Goal: Information Seeking & Learning: Learn about a topic

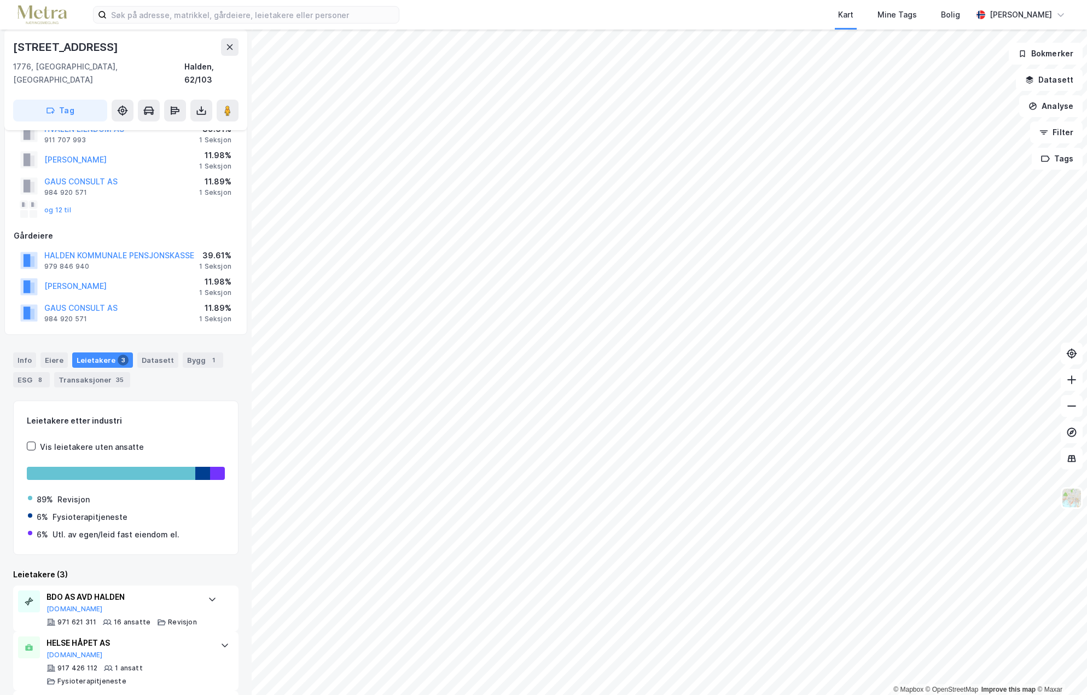
scroll to position [96, 0]
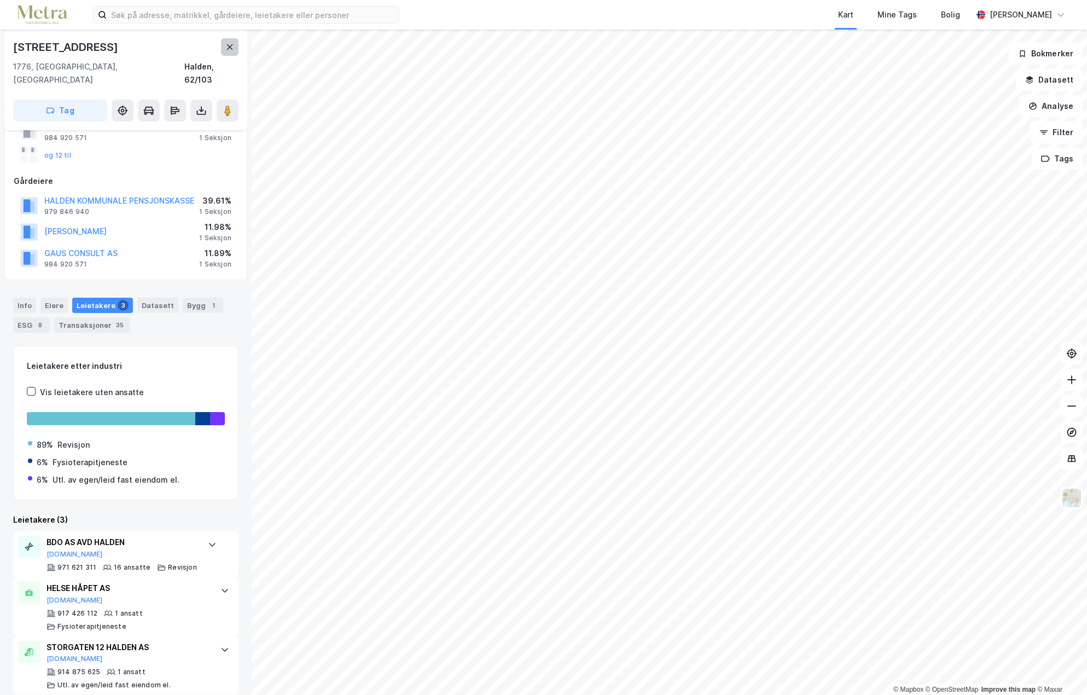
click at [231, 50] on icon at bounding box center [229, 47] width 9 height 9
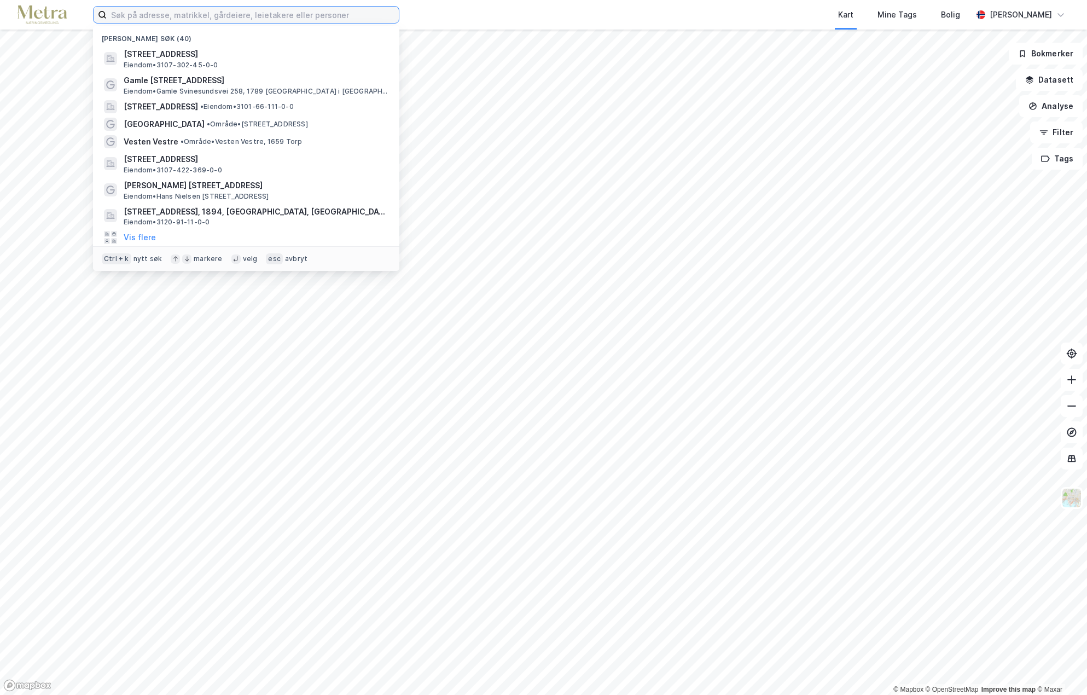
click at [290, 11] on input at bounding box center [253, 15] width 292 height 16
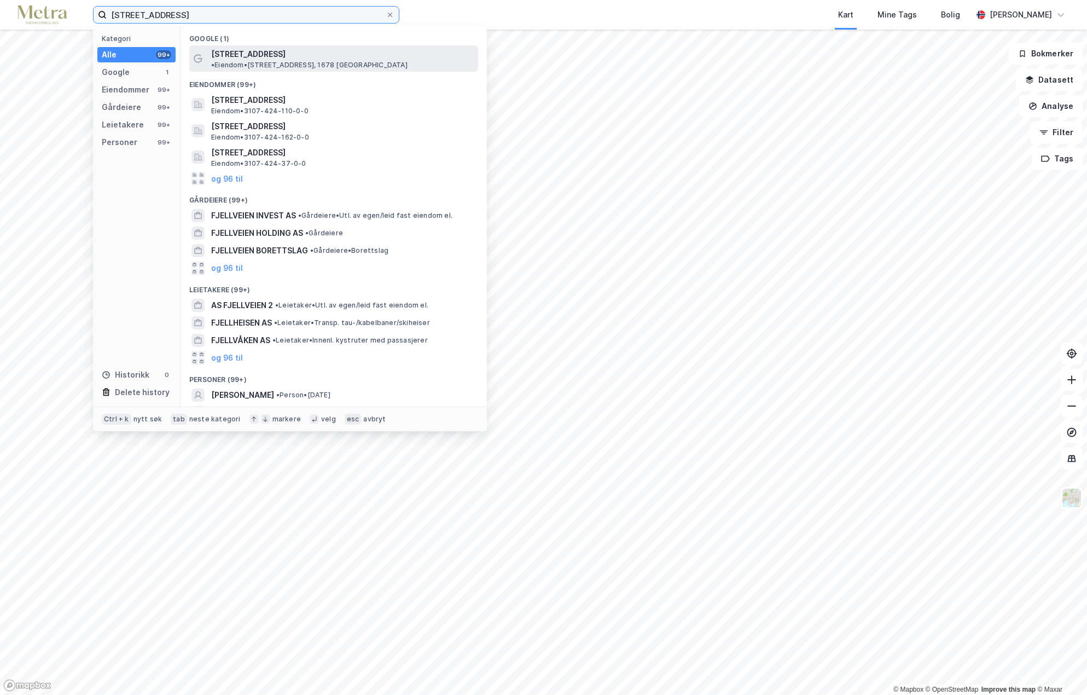
type input "[STREET_ADDRESS]"
click at [248, 54] on span "[STREET_ADDRESS]" at bounding box center [248, 54] width 74 height 13
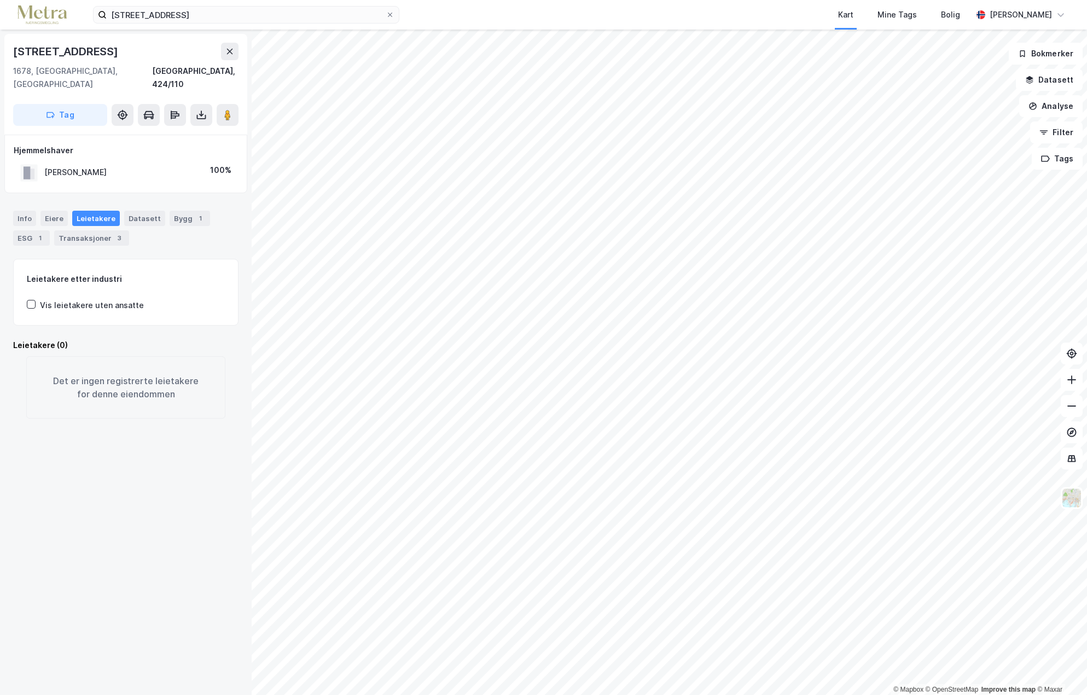
click at [662, 694] on html "fjellveien 9, kråkerøy Kart Mine Tags Bolig [PERSON_NAME] © Mapbox © OpenStreet…" at bounding box center [543, 347] width 1087 height 695
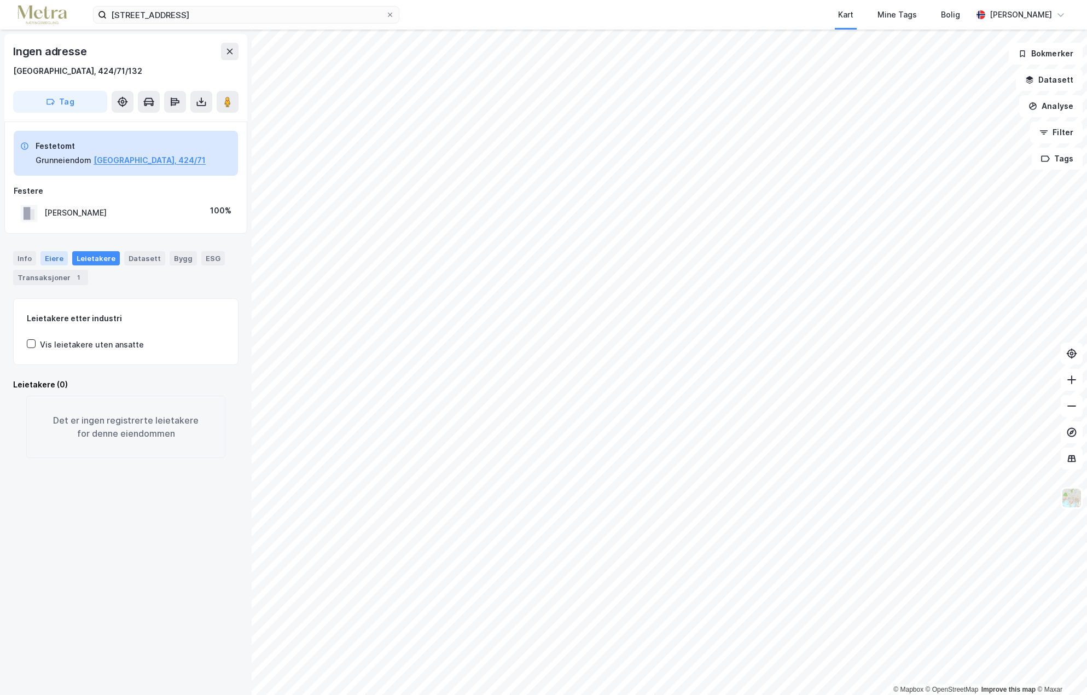
click at [53, 252] on div "Eiere" at bounding box center [53, 258] width 27 height 14
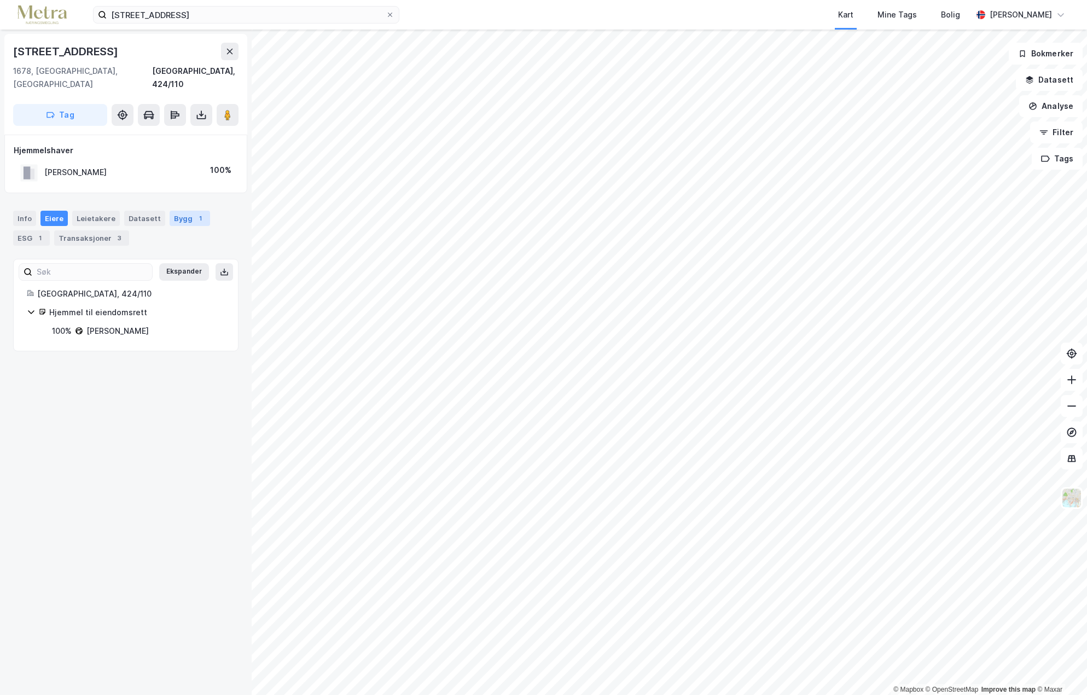
click at [170, 211] on div "Bygg 1" at bounding box center [190, 218] width 40 height 15
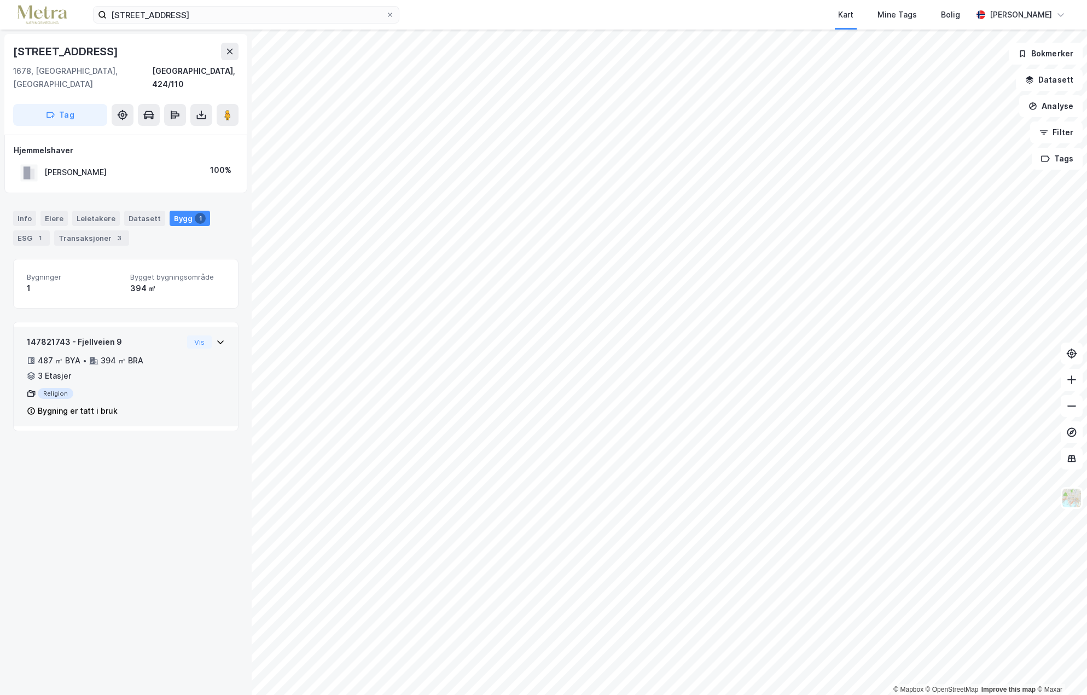
click at [63, 369] on div "3 Etasjer" at bounding box center [54, 375] width 33 height 13
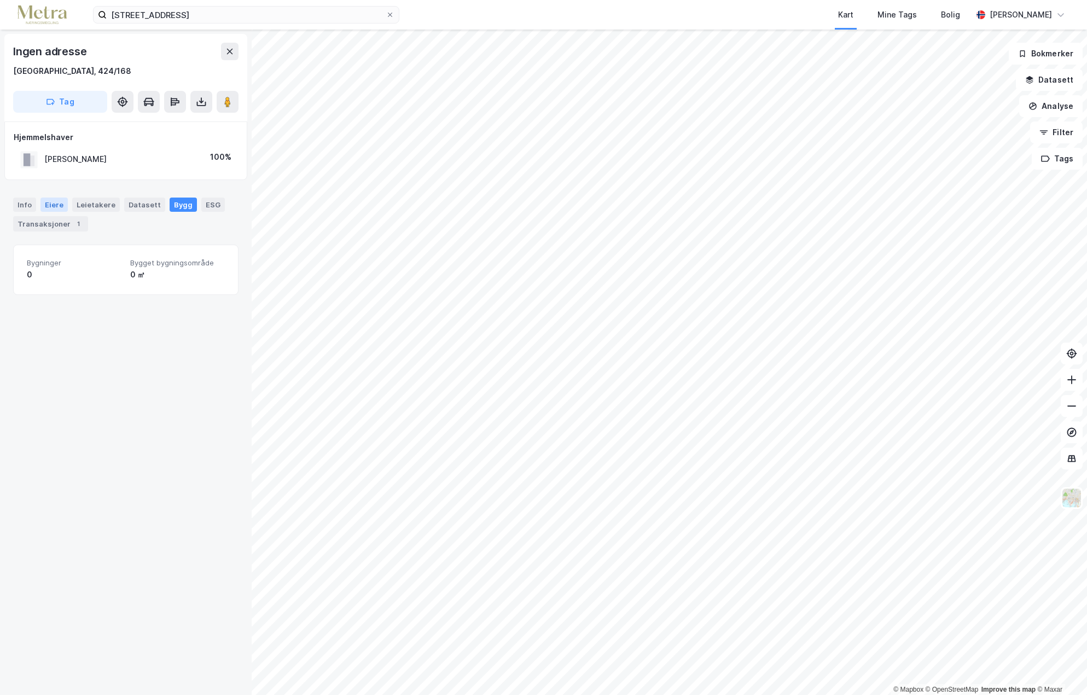
click at [55, 202] on div "Eiere" at bounding box center [53, 204] width 27 height 14
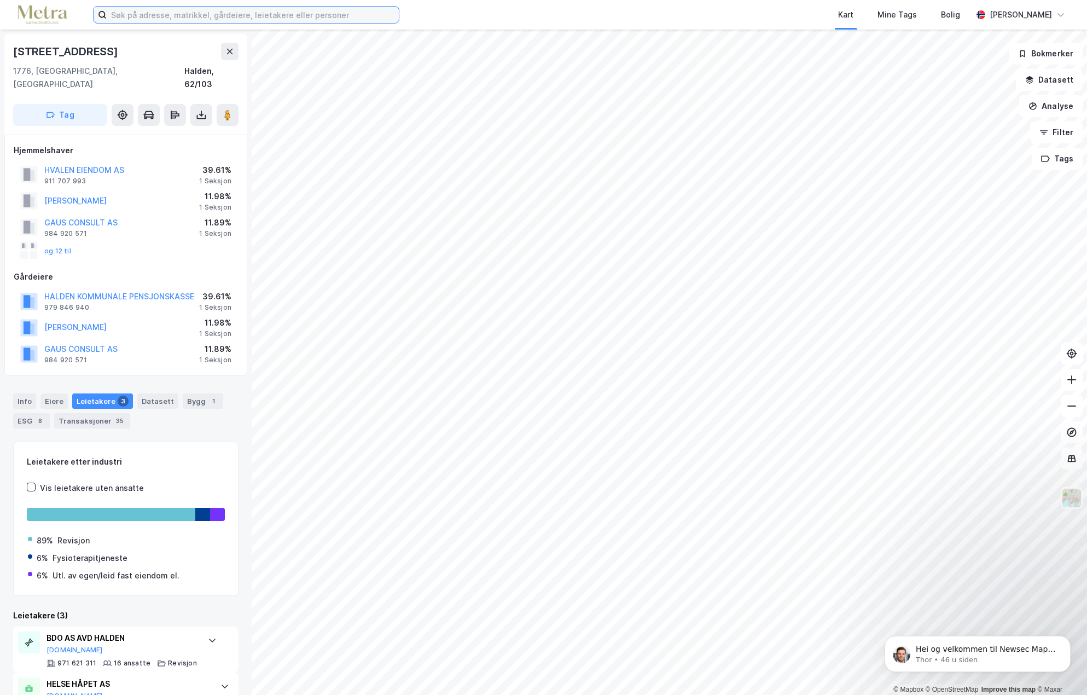
click at [294, 14] on input at bounding box center [253, 15] width 292 height 16
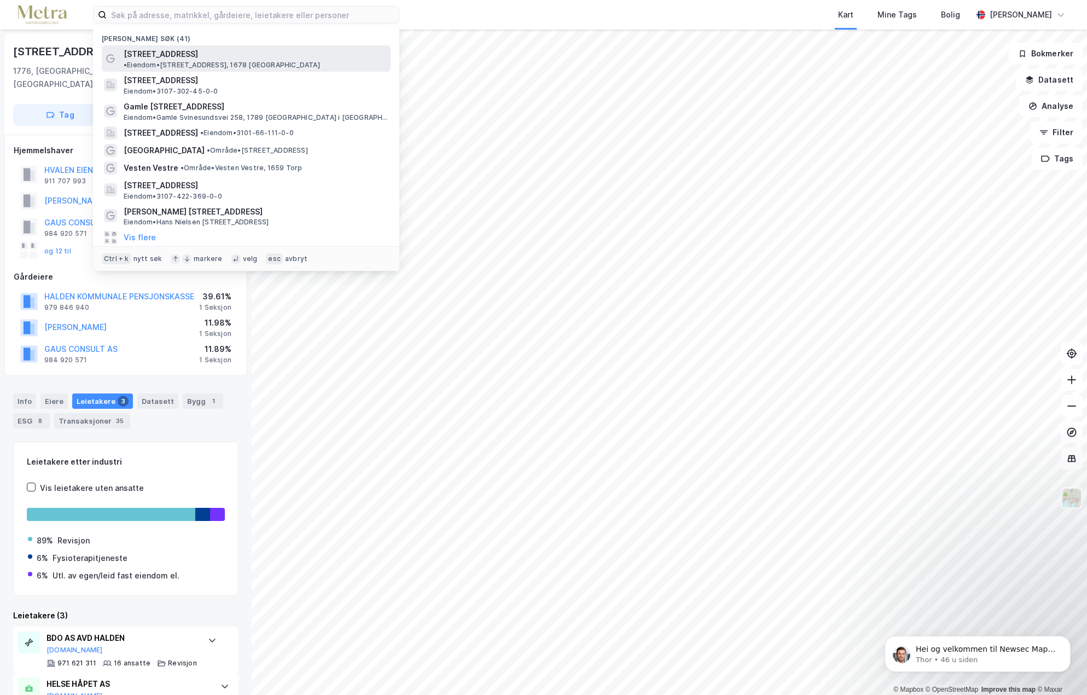
click at [266, 61] on span "• Eiendom • Fjellveien 9, 1678 Kråkerøy" at bounding box center [222, 65] width 196 height 9
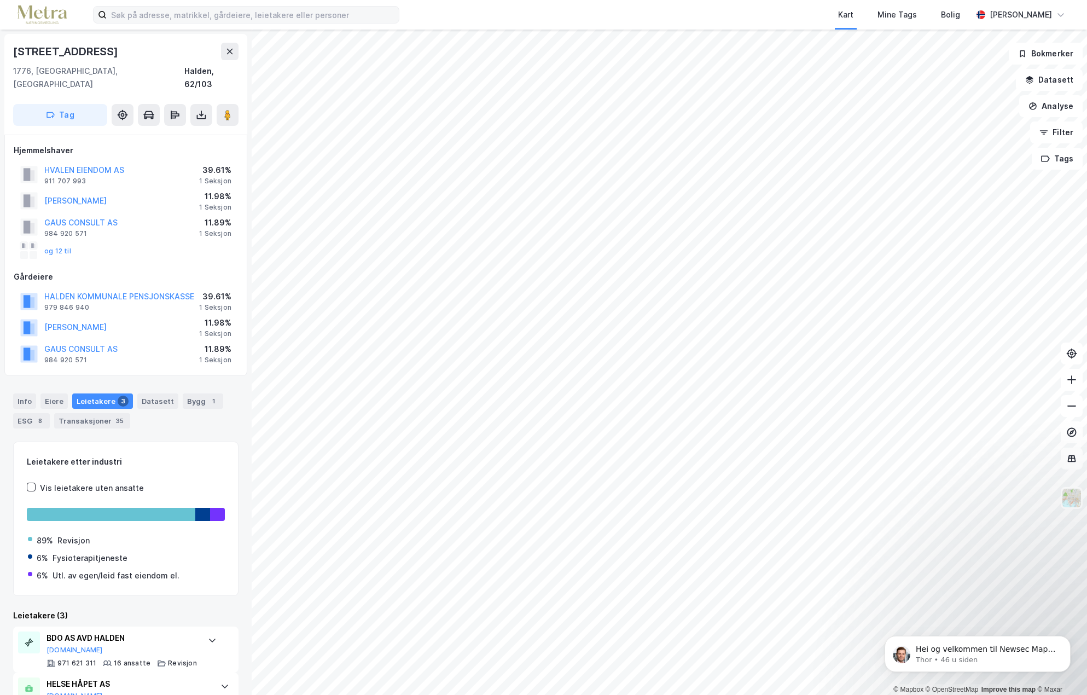
click at [98, 15] on icon at bounding box center [102, 14] width 9 height 9
click at [107, 15] on input at bounding box center [253, 15] width 292 height 16
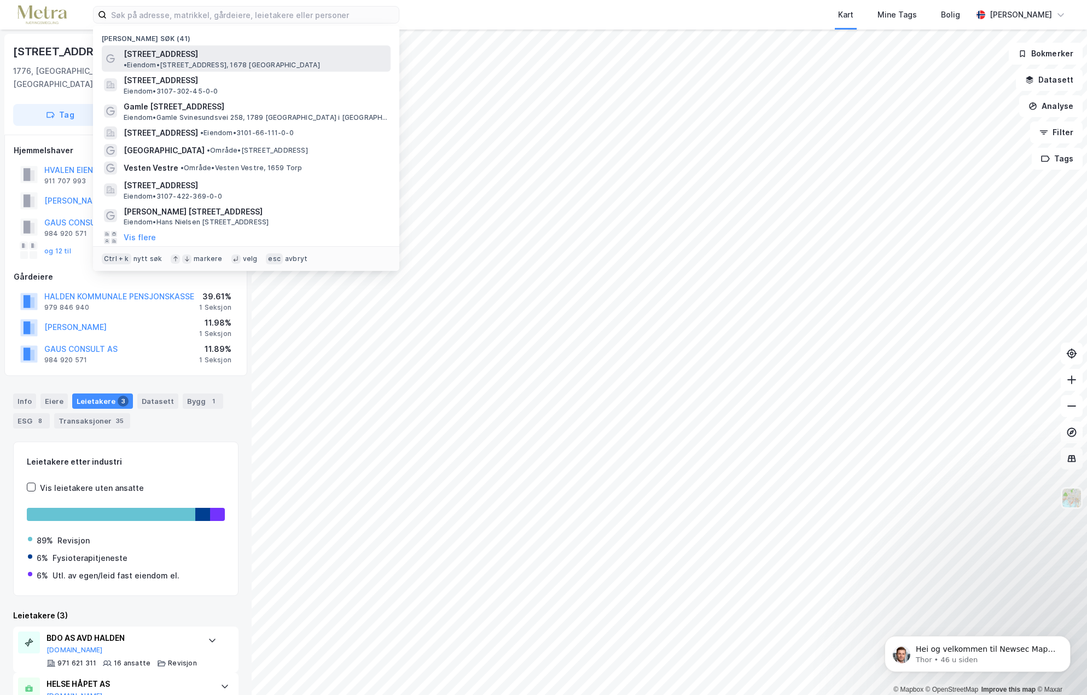
click at [161, 56] on span "[STREET_ADDRESS]" at bounding box center [161, 54] width 74 height 13
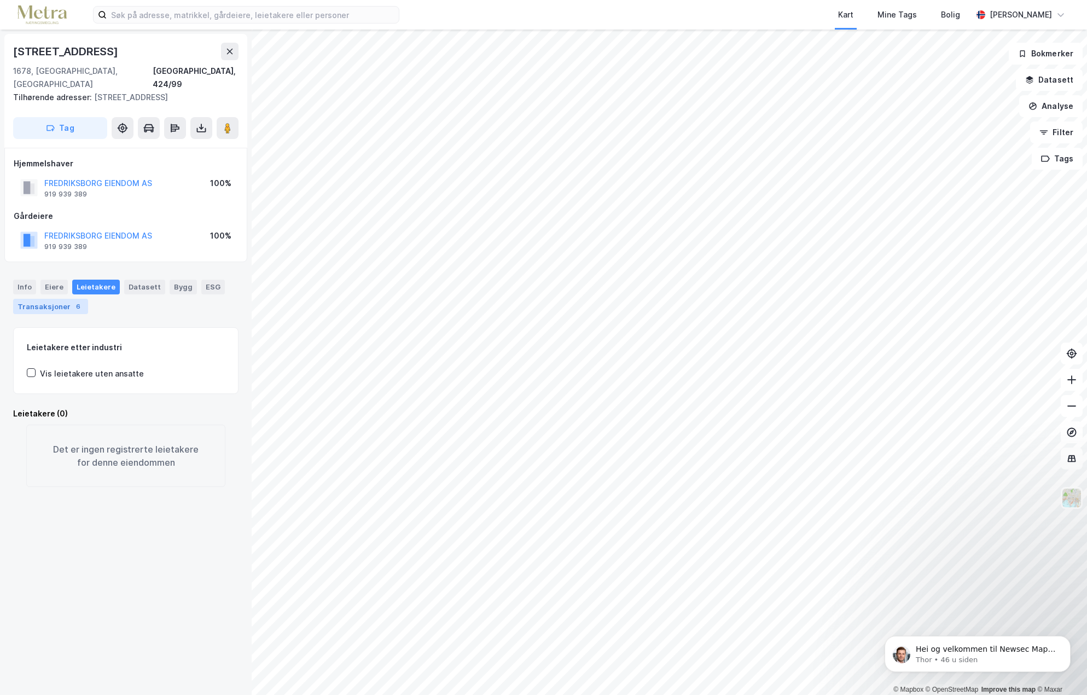
click at [52, 299] on div "Transaksjoner 6" at bounding box center [50, 306] width 75 height 15
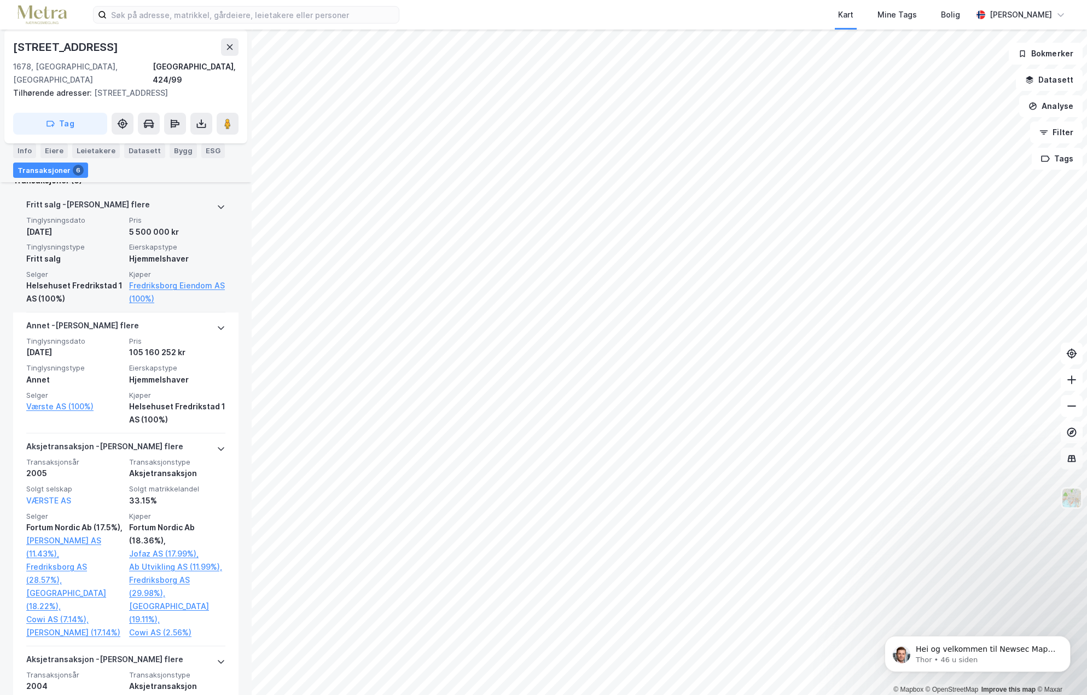
scroll to position [328, 0]
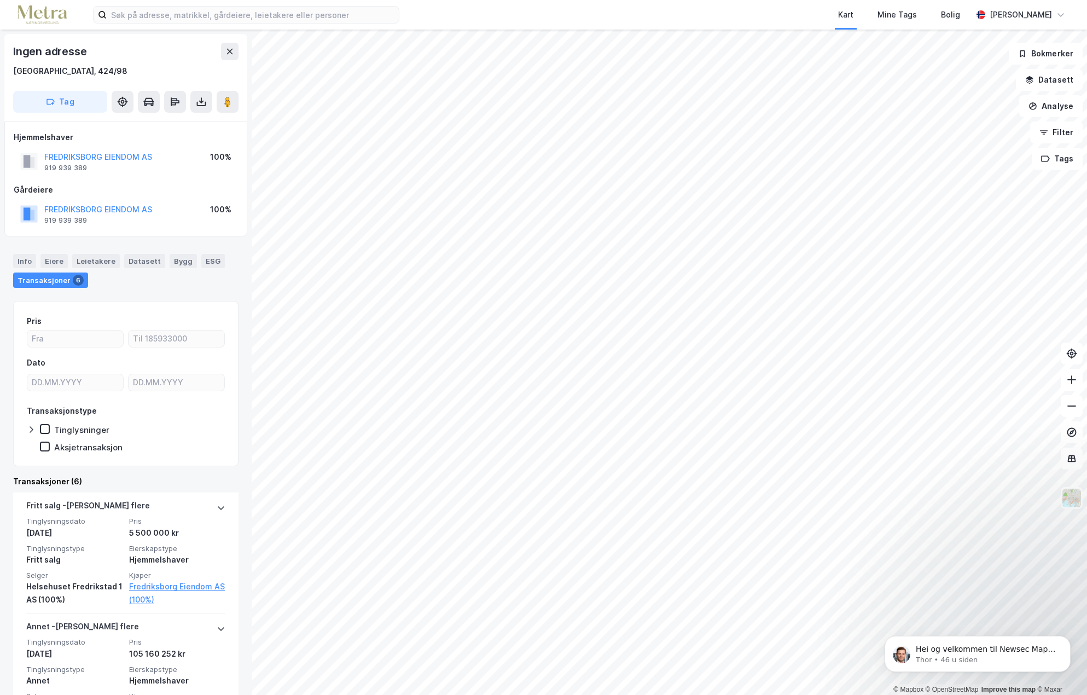
click at [52, 276] on div "Transaksjoner 6" at bounding box center [50, 279] width 75 height 15
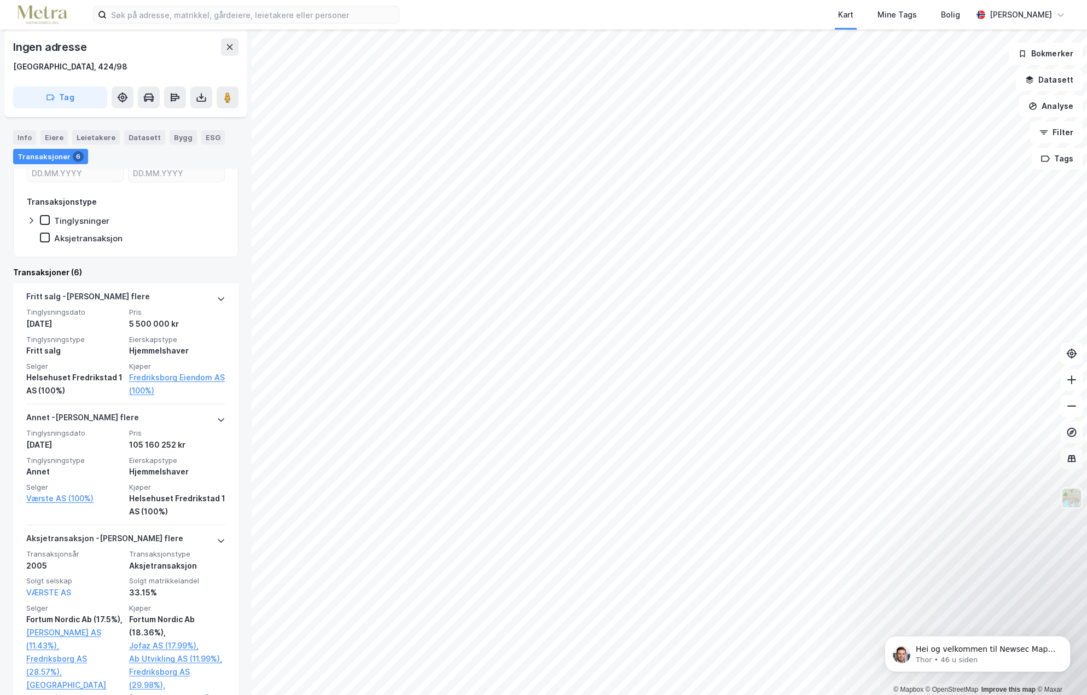
scroll to position [219, 0]
